Goal: Task Accomplishment & Management: Use online tool/utility

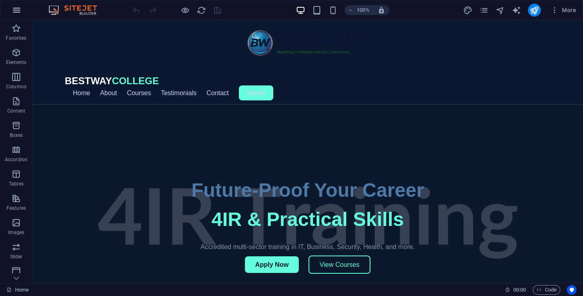
click at [17, 12] on icon "button" at bounding box center [17, 10] width 10 height 10
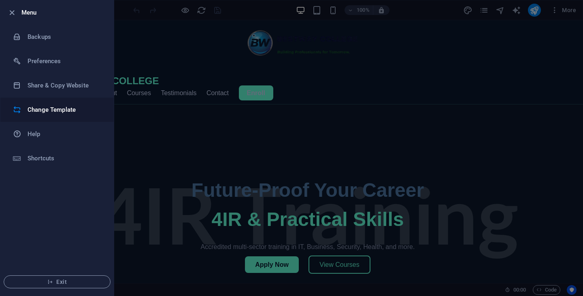
click at [53, 111] on h6 "Change Template" at bounding box center [65, 110] width 75 height 10
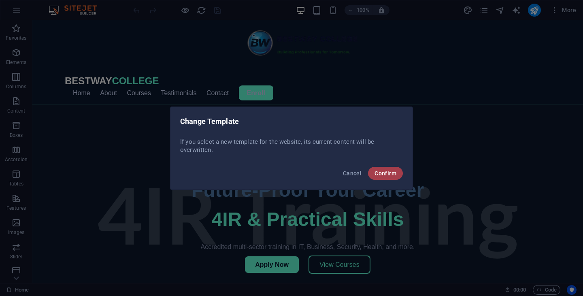
click at [392, 174] on span "Confirm" at bounding box center [386, 173] width 22 height 6
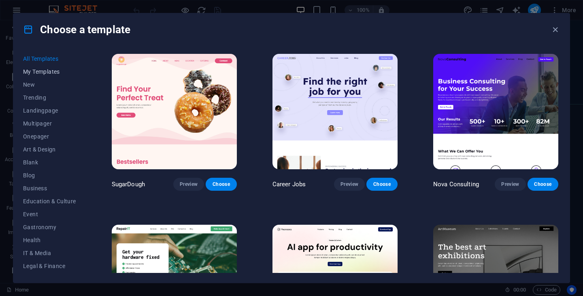
click at [40, 71] on span "My Templates" at bounding box center [49, 71] width 53 height 6
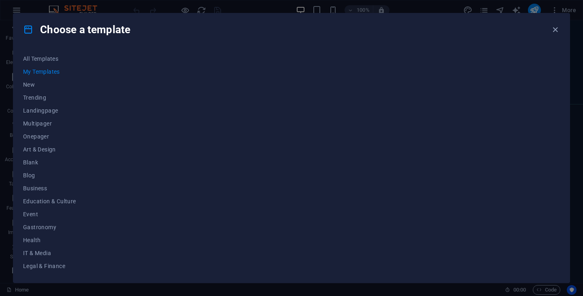
click at [40, 71] on span "My Templates" at bounding box center [49, 71] width 53 height 6
click at [553, 30] on icon "button" at bounding box center [555, 29] width 9 height 9
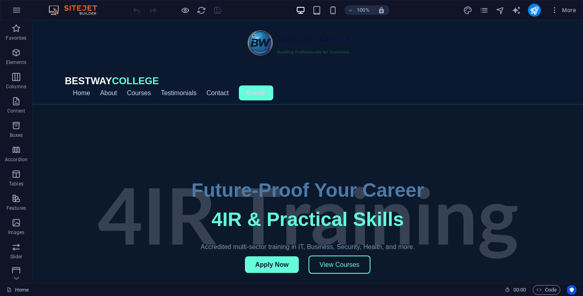
click at [422, 151] on div at bounding box center [307, 222] width 551 height 236
click at [535, 13] on icon "publish" at bounding box center [534, 10] width 9 height 9
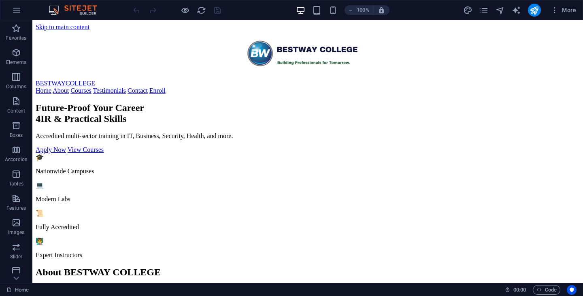
click at [92, 92] on link "Courses" at bounding box center [80, 90] width 21 height 7
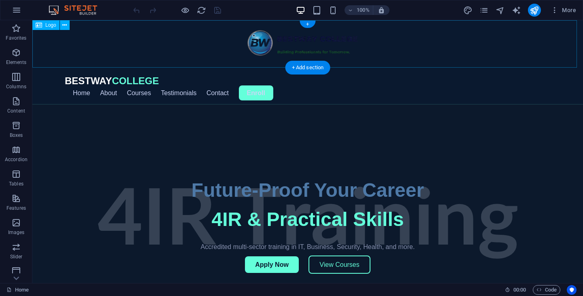
click at [251, 42] on div at bounding box center [307, 43] width 551 height 47
drag, startPoint x: 260, startPoint y: 44, endPoint x: 230, endPoint y: 44, distance: 29.6
click at [230, 44] on div at bounding box center [307, 43] width 551 height 47
click at [64, 25] on icon at bounding box center [64, 25] width 4 height 9
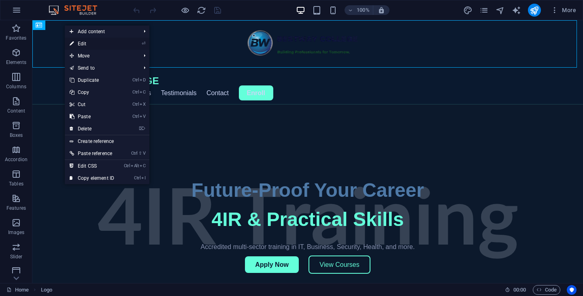
click at [100, 45] on link "⏎ Edit" at bounding box center [92, 44] width 54 height 12
select select "px"
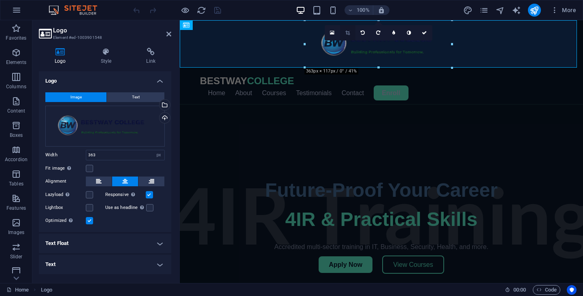
click at [347, 29] on link at bounding box center [347, 32] width 15 height 15
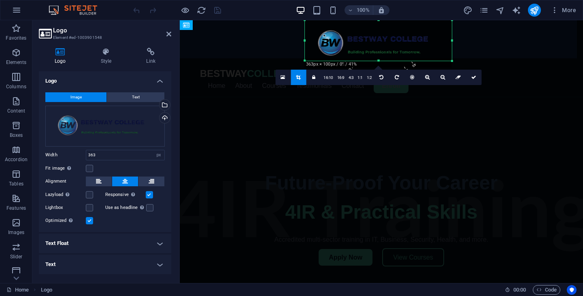
drag, startPoint x: 451, startPoint y: 67, endPoint x: 412, endPoint y: 49, distance: 42.9
click at [393, 60] on div "180 170 160 150 140 130 120 110 100 90 80 70 60 50 40 30 20 10 0 -10 -20 -30 -4…" at bounding box center [378, 40] width 147 height 40
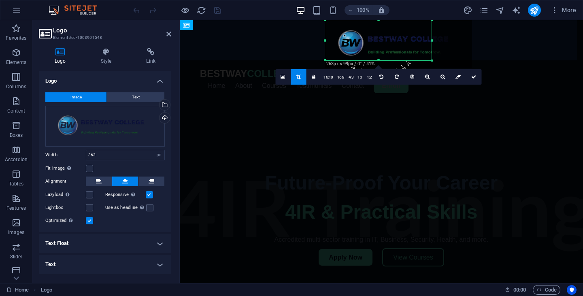
drag, startPoint x: 451, startPoint y: 41, endPoint x: 407, endPoint y: 38, distance: 43.8
click at [407, 38] on div "180 170 160 150 140 130 120 110 100 90 80 70 60 50 40 30 20 10 0 -10 -20 -30 -4…" at bounding box center [378, 40] width 107 height 40
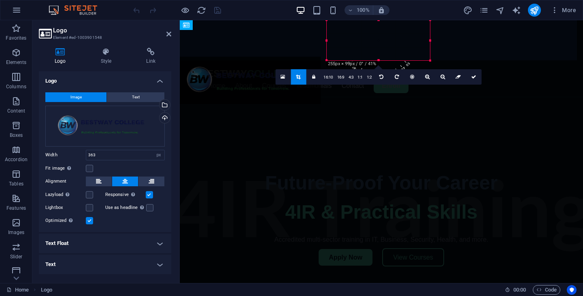
drag, startPoint x: 346, startPoint y: 42, endPoint x: 13, endPoint y: 58, distance: 333.3
click at [193, 78] on div at bounding box center [247, 80] width 147 height 47
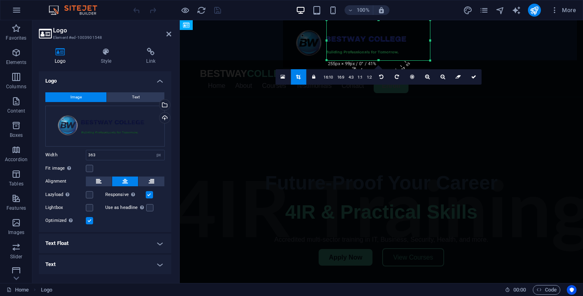
click at [230, 74] on link "BESTWAY COLLEGE" at bounding box center [247, 73] width 94 height 11
click at [100, 185] on icon at bounding box center [99, 182] width 6 height 10
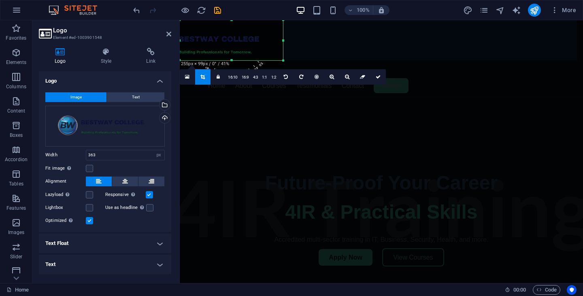
click at [224, 38] on div at bounding box center [209, 43] width 147 height 47
drag, startPoint x: 224, startPoint y: 38, endPoint x: 268, endPoint y: 29, distance: 44.3
click at [268, 29] on div at bounding box center [209, 43] width 147 height 47
click at [172, 35] on aside "Logo Element #ed-1003901548 Logo Style Link Logo Image Text Drag files here, cl…" at bounding box center [105, 151] width 147 height 263
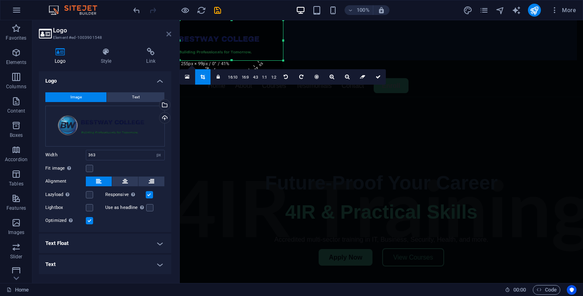
click at [169, 33] on icon at bounding box center [168, 34] width 5 height 6
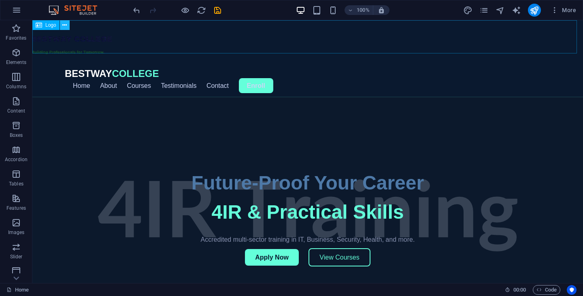
click at [68, 23] on button at bounding box center [65, 25] width 10 height 10
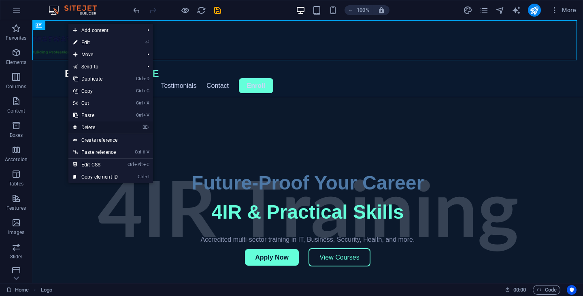
click at [108, 129] on link "⌦ Delete" at bounding box center [95, 127] width 54 height 12
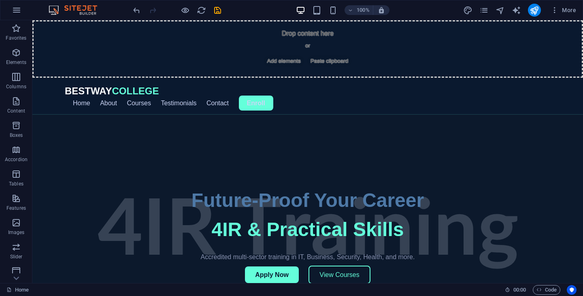
click at [53, 92] on nav "BESTWAY COLLEGE Home About Courses Testimonials Contact Enroll" at bounding box center [307, 96] width 551 height 37
drag, startPoint x: 175, startPoint y: 43, endPoint x: 145, endPoint y: 69, distance: 39.6
click at [145, 69] on div "Drop content here or Add elements Paste clipboard" at bounding box center [307, 49] width 551 height 58
drag, startPoint x: 315, startPoint y: 73, endPoint x: 145, endPoint y: 53, distance: 172.1
click at [315, 73] on div "+ Add section" at bounding box center [307, 78] width 45 height 14
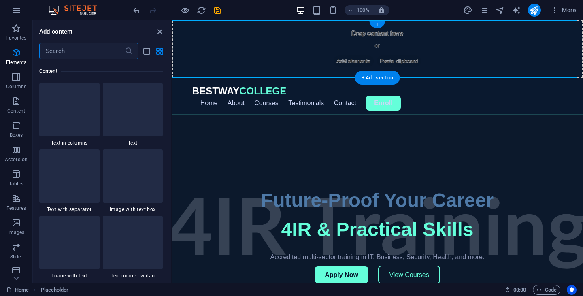
scroll to position [1417, 0]
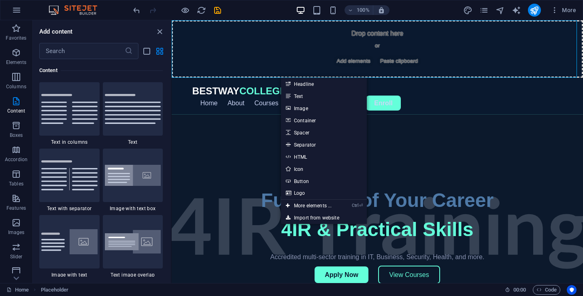
click at [427, 140] on div at bounding box center [377, 233] width 411 height 236
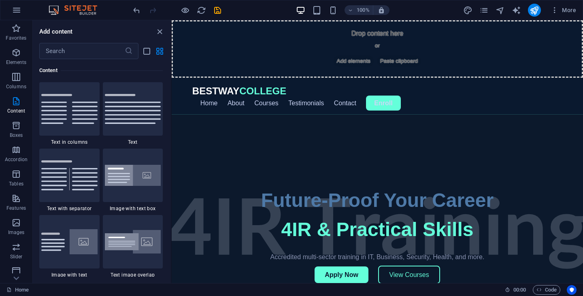
click at [341, 112] on nav "BESTWAY COLLEGE Home About Courses Testimonials Contact Enroll" at bounding box center [377, 96] width 411 height 37
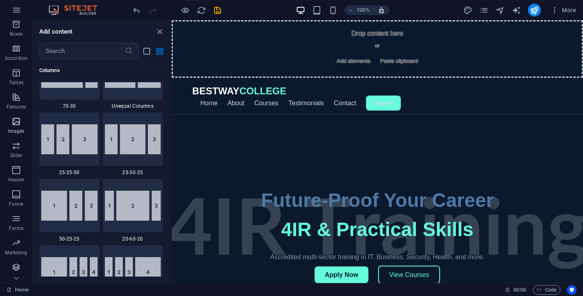
scroll to position [102, 0]
